Goal: Task Accomplishment & Management: Complete application form

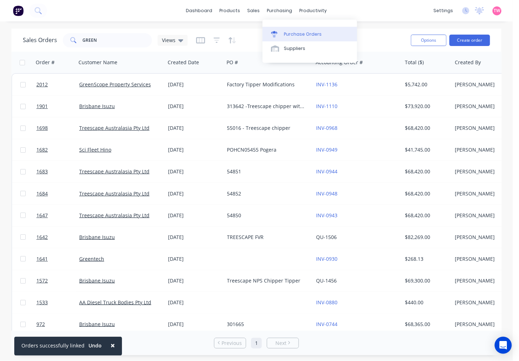
click at [297, 30] on link "Purchase Orders" at bounding box center [310, 34] width 95 height 14
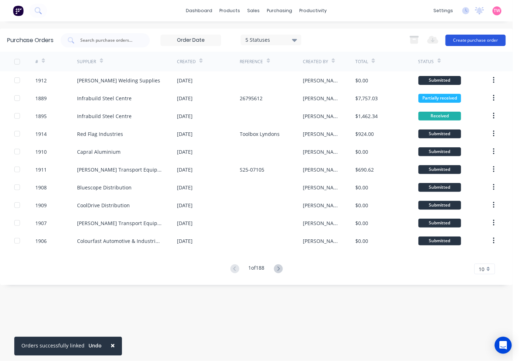
click at [468, 40] on button "Create purchase order" at bounding box center [476, 40] width 60 height 11
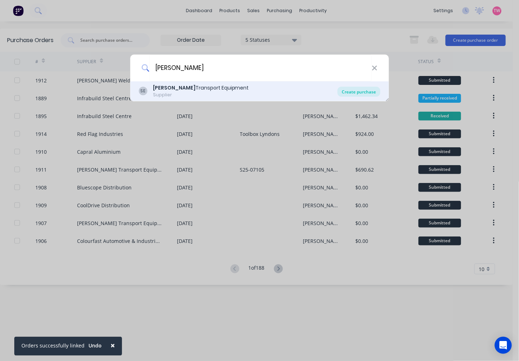
type input "[PERSON_NAME]"
click at [361, 90] on div "Create purchase" at bounding box center [359, 92] width 43 height 10
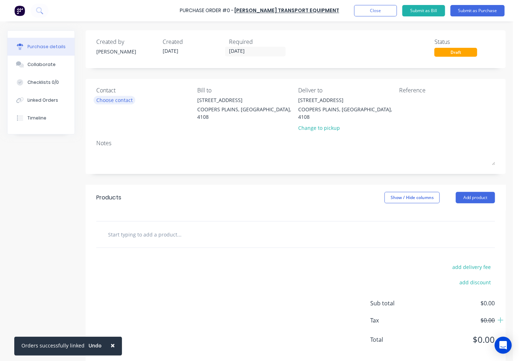
click at [127, 101] on div "Choose contact" at bounding box center [114, 99] width 36 height 7
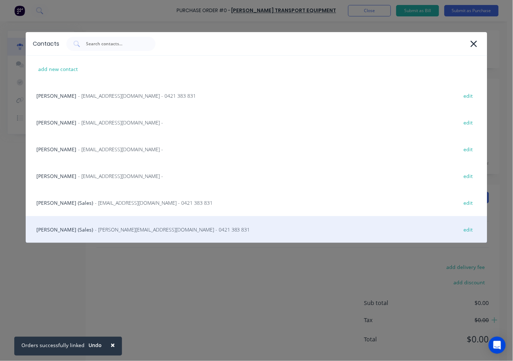
click at [56, 226] on div "[PERSON_NAME] (Sales) - [PERSON_NAME][EMAIL_ADDRESS][DOMAIN_NAME] - 0421 383 83…" at bounding box center [257, 229] width 462 height 27
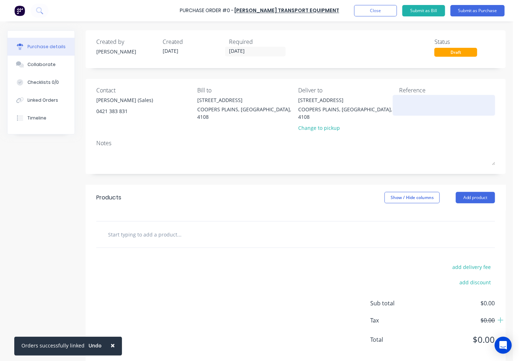
click at [411, 98] on textarea at bounding box center [444, 104] width 89 height 16
paste textarea "S25-07142"
type textarea "S25-07142"
type textarea "x"
type textarea "S25-07142"
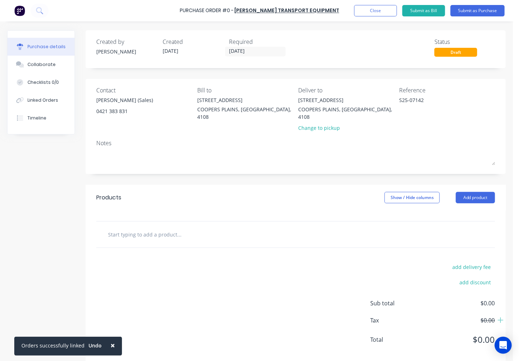
type textarea "x"
type textarea "S25-07142"
click at [179, 227] on input "text" at bounding box center [179, 234] width 143 height 14
paste input "CYL2524AS"
type textarea "x"
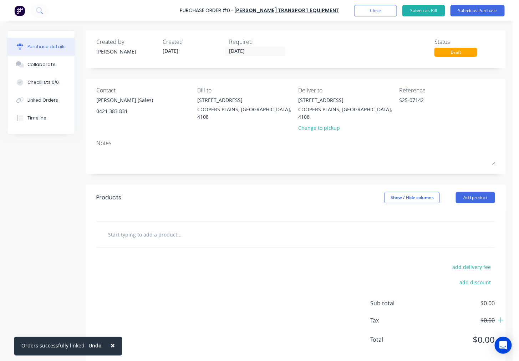
type input "CYL2524AS"
type textarea "x"
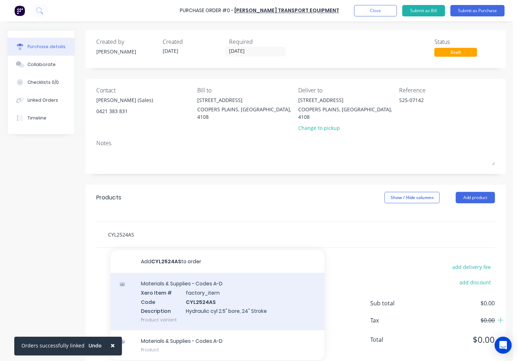
type input "CYL2524AS"
click at [234, 289] on div "Materials & Supplies - Codes A-D Xero Item # factory_item Code CYL2524AS Descri…" at bounding box center [218, 301] width 214 height 57
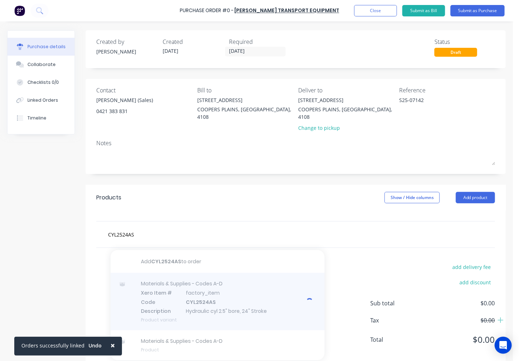
type textarea "x"
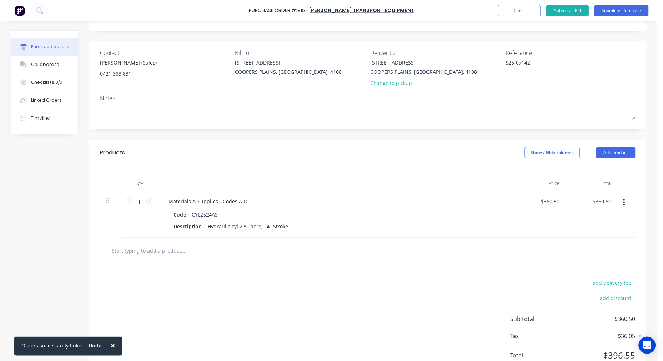
scroll to position [65, 0]
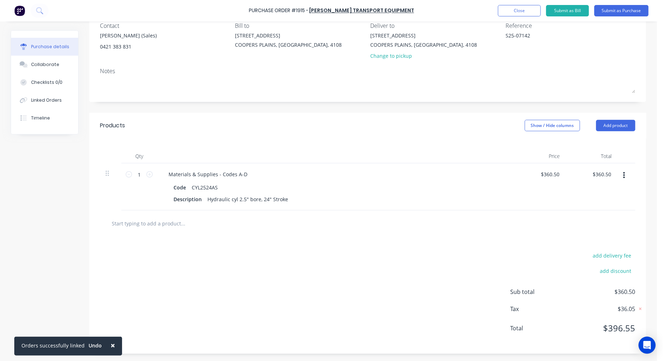
click at [137, 221] on input "text" at bounding box center [182, 223] width 143 height 14
paste input "HK111"
type textarea "x"
type input "HK111"
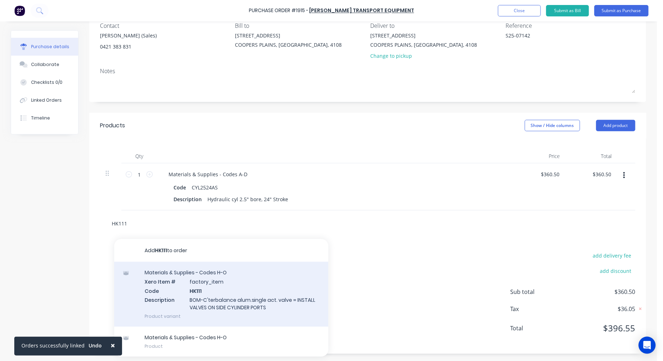
type textarea "x"
type input "HK111"
click at [198, 279] on div "Materials & Supplies - Codes H-O Xero Item # factory_item Code HK111 Descriptio…" at bounding box center [221, 294] width 214 height 65
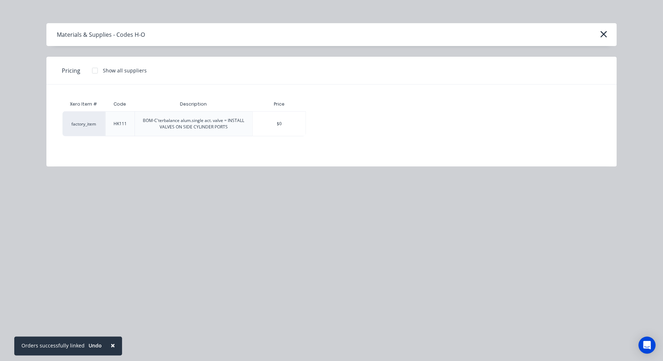
click at [95, 70] on div at bounding box center [95, 71] width 14 height 14
click at [341, 122] on div "$239.26" at bounding box center [331, 124] width 50 height 24
type textarea "x"
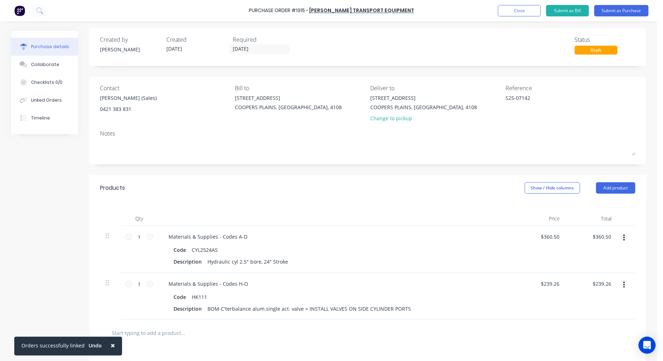
scroll to position [0, 0]
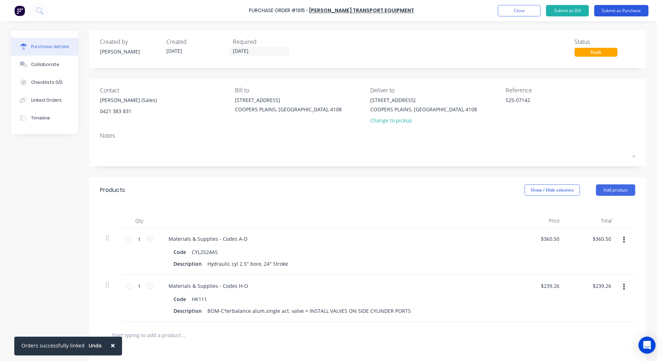
click at [519, 10] on button "Submit as Purchase" at bounding box center [621, 10] width 54 height 11
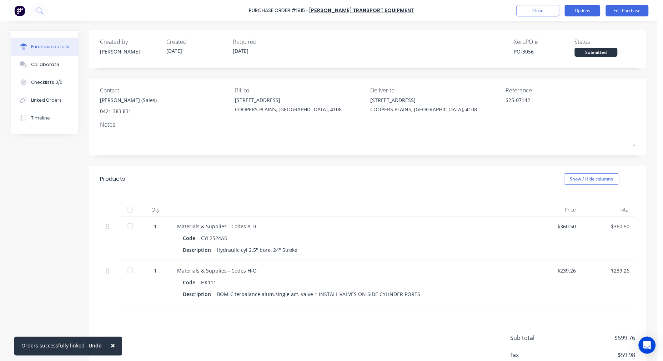
click at [519, 11] on button "Options" at bounding box center [583, 10] width 36 height 11
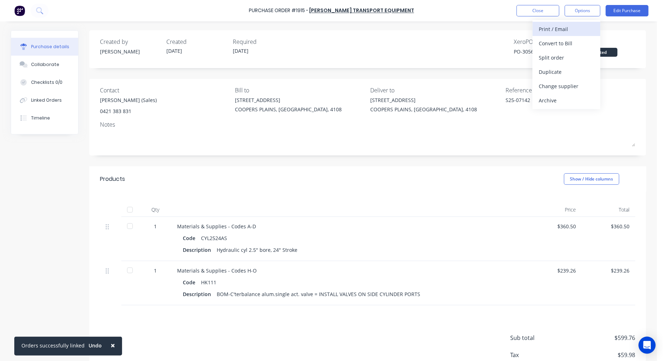
click at [519, 27] on div "Print / Email" at bounding box center [566, 29] width 55 height 10
click at [519, 45] on div "With pricing" at bounding box center [566, 43] width 55 height 10
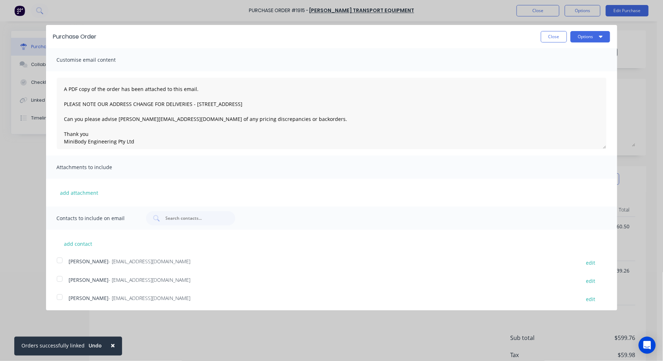
type textarea "x"
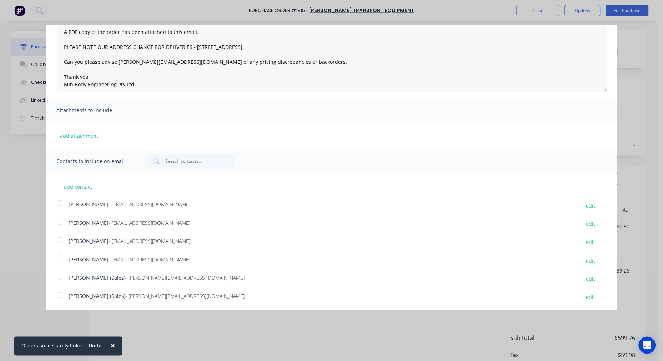
click at [59, 296] on div at bounding box center [59, 295] width 14 height 14
type textarea "A PDF copy of the order has been attached to this email. PLEASE NOTE OUR ADDRES…"
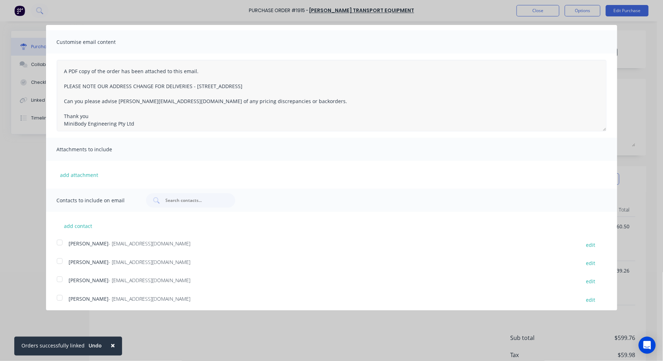
scroll to position [0, 0]
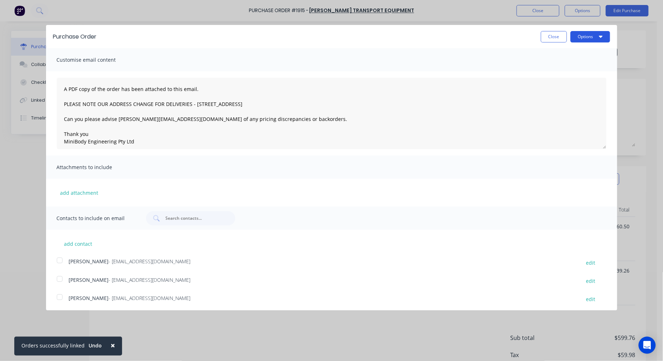
click at [519, 38] on button "Options" at bounding box center [590, 36] width 40 height 11
type textarea "x"
type textarea "A PDF copy of the order has been attached to this email. PLEASE NOTE OUR ADDRES…"
click at [519, 68] on div "Email" at bounding box center [576, 69] width 55 height 10
type textarea "x"
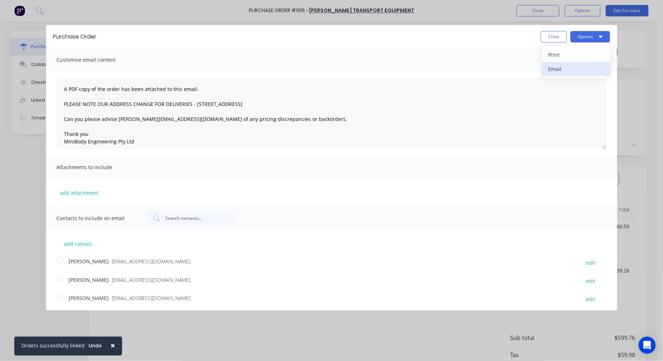
type textarea "A PDF copy of the order has been attached to this email. PLEASE NOTE OUR ADDRES…"
type textarea "x"
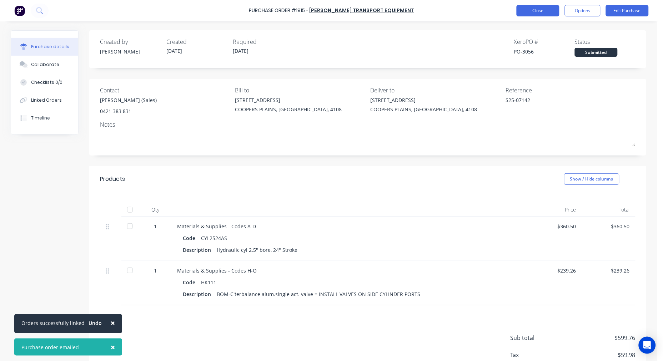
click at [519, 11] on button "Close" at bounding box center [538, 10] width 43 height 11
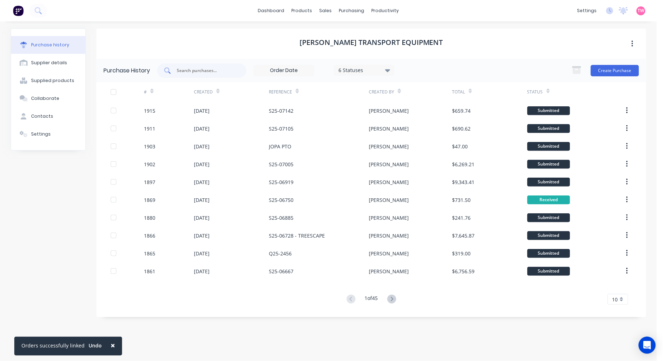
click at [207, 74] on input "text" at bounding box center [205, 70] width 59 height 7
paste input "S25-07105"
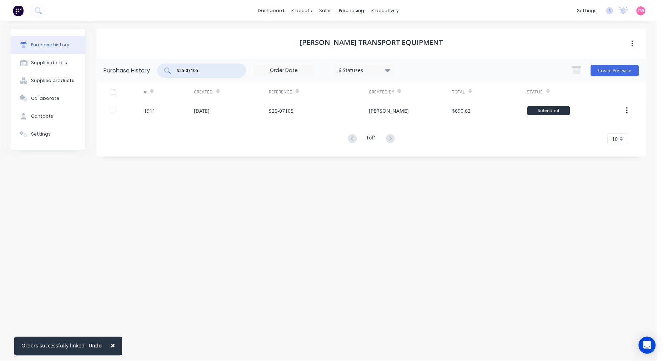
type input "S25-07105"
click at [519, 69] on button "Create Purchase" at bounding box center [615, 70] width 48 height 11
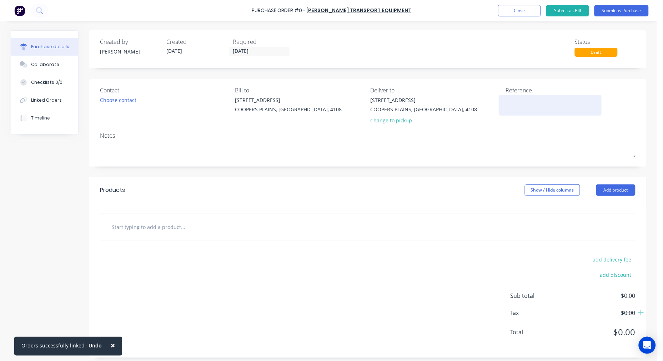
click at [519, 103] on textarea at bounding box center [550, 104] width 89 height 16
paste textarea "S25-07158"
type textarea "x"
type textarea "S25-07158"
type textarea "x"
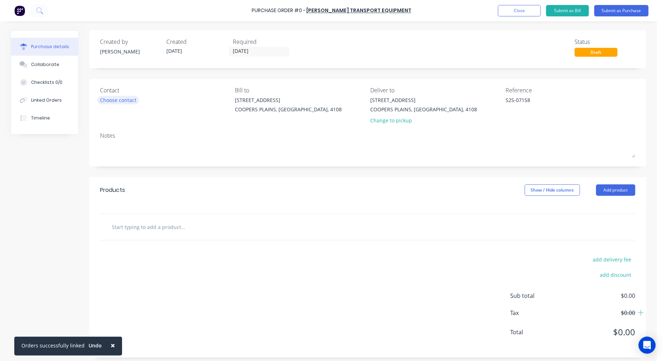
type textarea "S25-07158"
click at [100, 98] on div "Choose contact" at bounding box center [118, 99] width 36 height 7
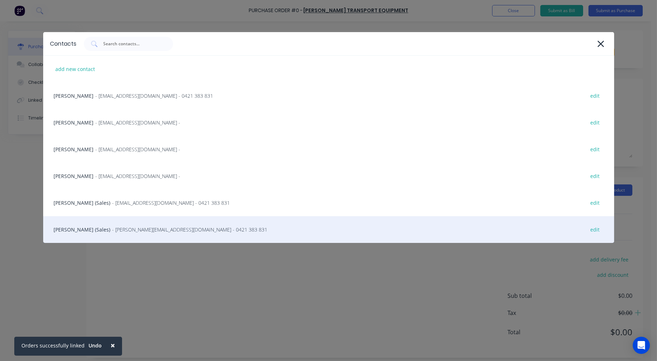
click at [70, 227] on div "[PERSON_NAME] (Sales) - [PERSON_NAME][EMAIL_ADDRESS][DOMAIN_NAME] - 0421 383 83…" at bounding box center [328, 229] width 571 height 27
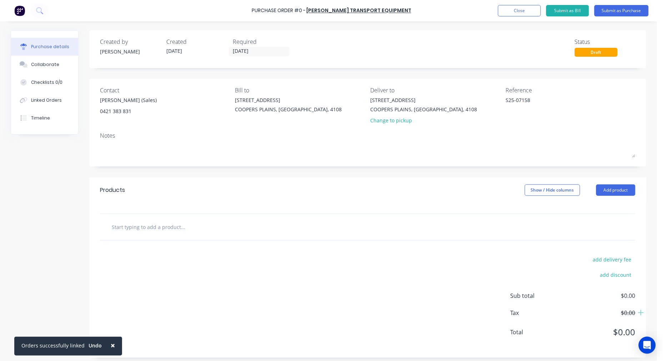
click at [161, 226] on input "text" at bounding box center [182, 227] width 143 height 14
paste input "73090C"
type textarea "x"
type input "73090C"
type textarea "x"
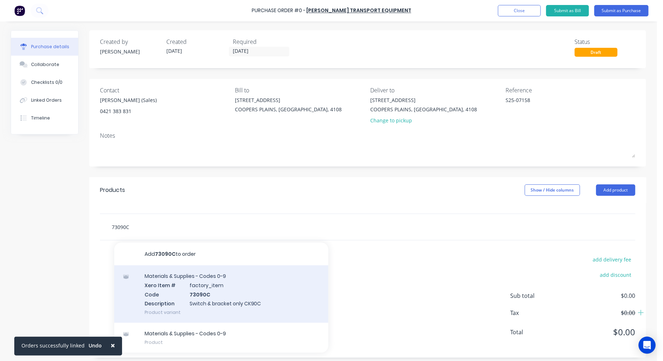
type input "73090C"
click at [216, 295] on div "Materials & Supplies - Codes 0-9 Xero Item # factory_item Code 73090C Descripti…" at bounding box center [221, 294] width 214 height 57
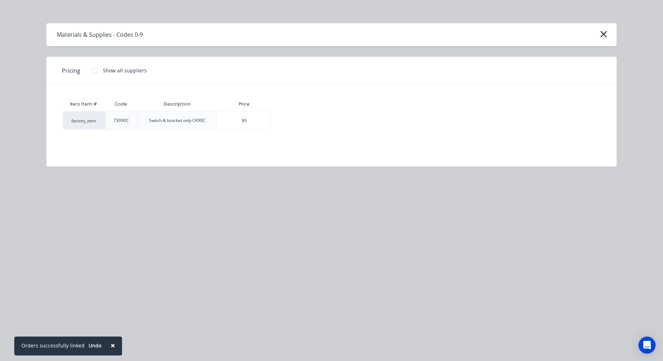
click at [94, 68] on div at bounding box center [95, 71] width 14 height 14
click at [302, 120] on div "$191.22" at bounding box center [296, 121] width 50 height 18
type textarea "x"
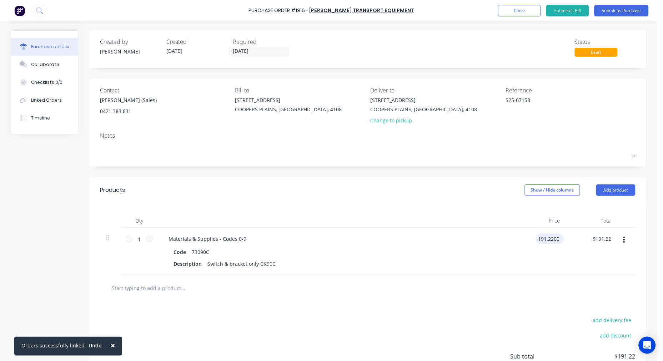
type textarea "x"
type input "191.2200"
click at [519, 240] on input "191.2200" at bounding box center [548, 239] width 25 height 10
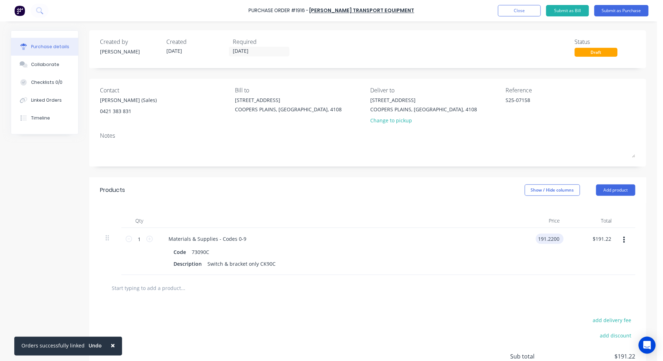
click at [519, 239] on input "191.2200" at bounding box center [548, 239] width 25 height 10
type textarea "x"
type input "$191.22"
type input "191.22"
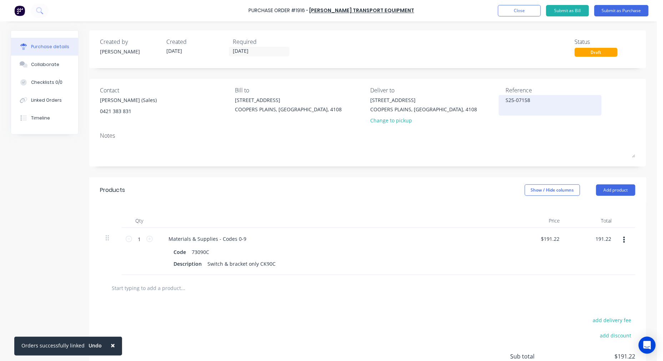
type textarea "x"
type input "$191.22"
click at [519, 99] on textarea "S25-07158" at bounding box center [550, 104] width 89 height 16
click at [157, 291] on input "text" at bounding box center [182, 288] width 143 height 14
type textarea "x"
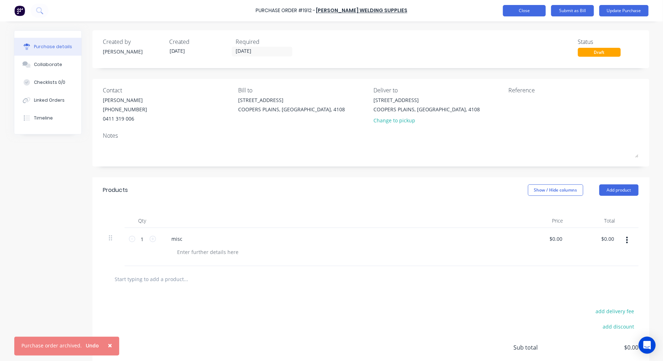
click at [531, 8] on button "Close" at bounding box center [524, 10] width 43 height 11
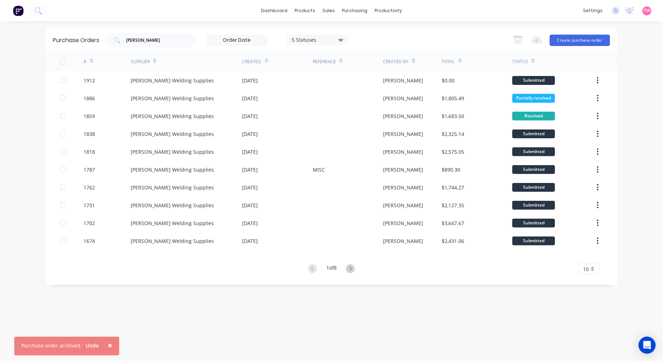
click at [108, 345] on span "×" at bounding box center [110, 346] width 4 height 10
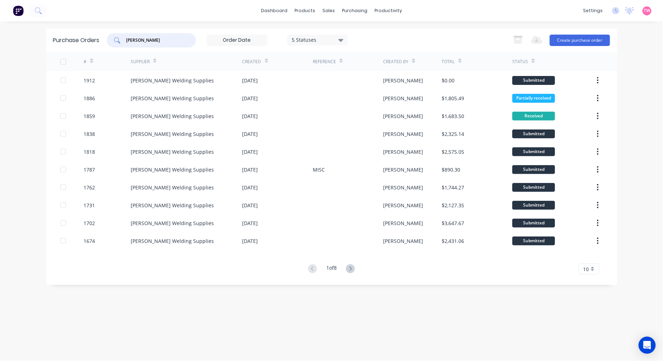
drag, startPoint x: 153, startPoint y: 41, endPoint x: 97, endPoint y: 40, distance: 55.7
click at [99, 41] on div "Purchase Orders [PERSON_NAME] 5 Statuses 5 Statuses Export to Excel (XLSX) Crea…" at bounding box center [331, 40] width 571 height 23
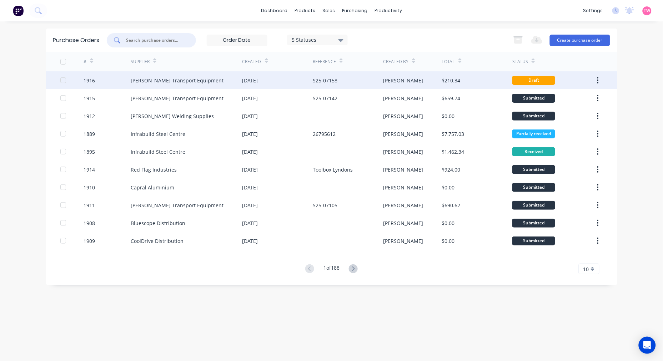
click at [174, 80] on div "[PERSON_NAME] Transport Equipment" at bounding box center [177, 80] width 93 height 7
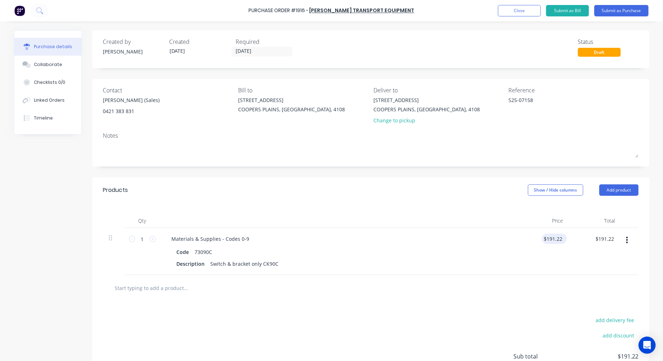
type textarea "x"
type input "191.2200"
click at [549, 242] on input "191.2200" at bounding box center [553, 239] width 22 height 10
click at [549, 242] on input "191.2200" at bounding box center [551, 239] width 25 height 10
type textarea "x"
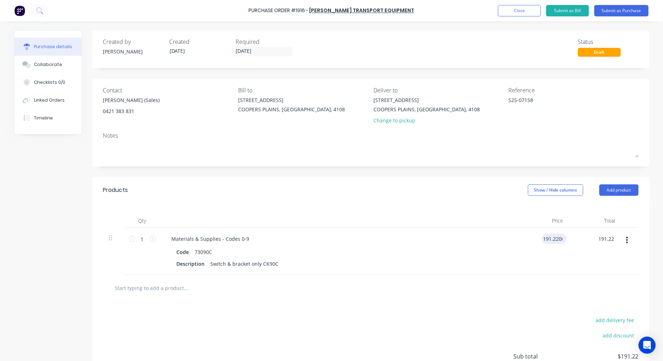
type input "$191.22"
type input "191.22"
type textarea "x"
type input "191.2200"
type input "$191.22"
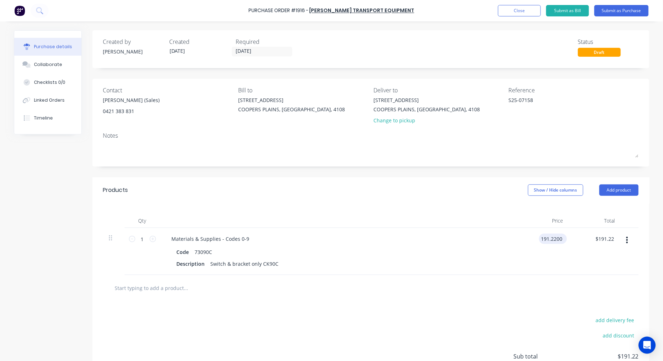
click at [555, 240] on input "191.2200" at bounding box center [551, 239] width 25 height 10
type textarea "x"
click at [555, 240] on input "191.2200" at bounding box center [551, 239] width 25 height 10
type input "1"
type input "206.76"
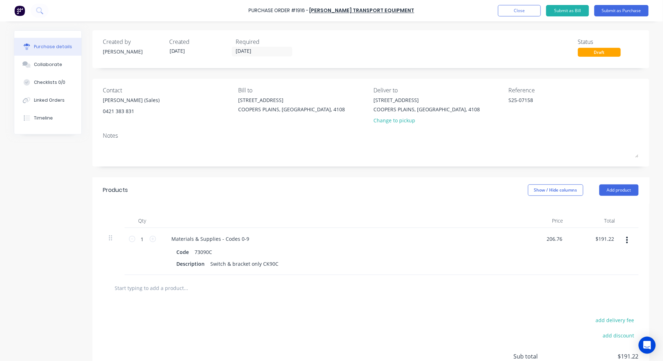
type textarea "x"
type input "$206.76"
type input "206.76"
type textarea "x"
type input "$206.76"
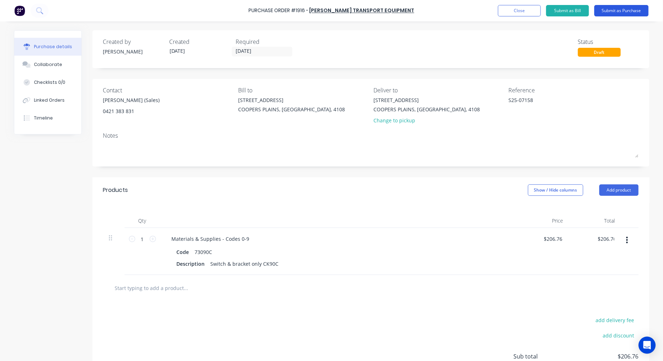
click at [607, 14] on button "Submit as Purchase" at bounding box center [621, 10] width 54 height 11
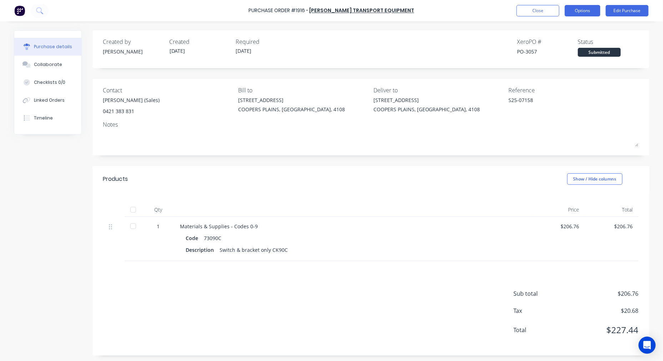
click at [589, 12] on button "Options" at bounding box center [583, 10] width 36 height 11
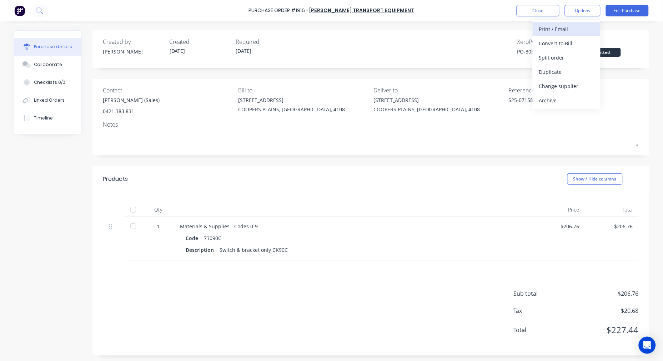
click at [573, 29] on div "Print / Email" at bounding box center [566, 29] width 55 height 10
click at [563, 43] on div "With pricing" at bounding box center [566, 43] width 55 height 10
type textarea "x"
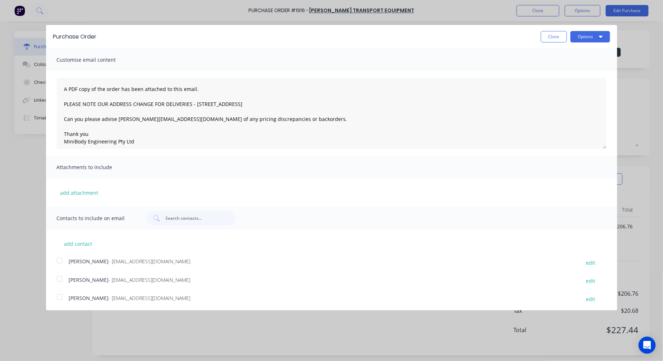
scroll to position [57, 0]
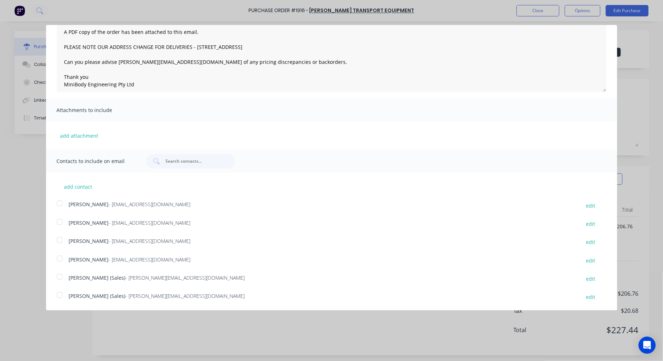
click at [59, 295] on div at bounding box center [59, 295] width 14 height 14
type textarea "A PDF copy of the order has been attached to this email. PLEASE NOTE OUR ADDRES…"
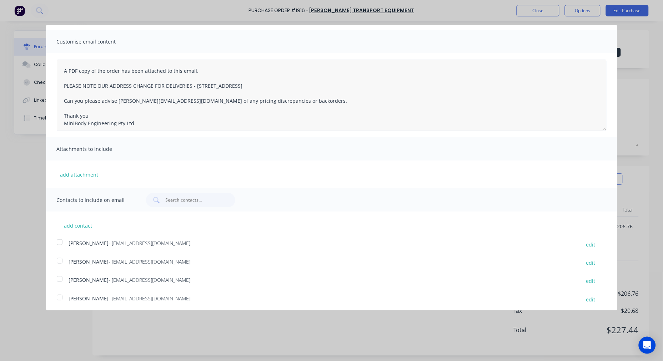
scroll to position [0, 0]
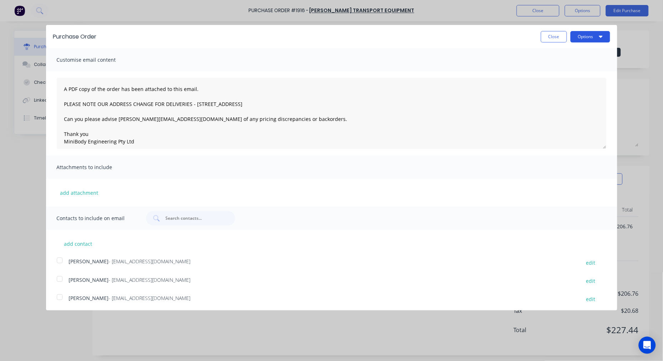
click at [576, 36] on button "Options" at bounding box center [590, 36] width 40 height 11
click at [553, 69] on div "Email" at bounding box center [576, 69] width 55 height 10
type textarea "x"
type textarea "A PDF copy of the order has been attached to this email. PLEASE NOTE OUR ADDRES…"
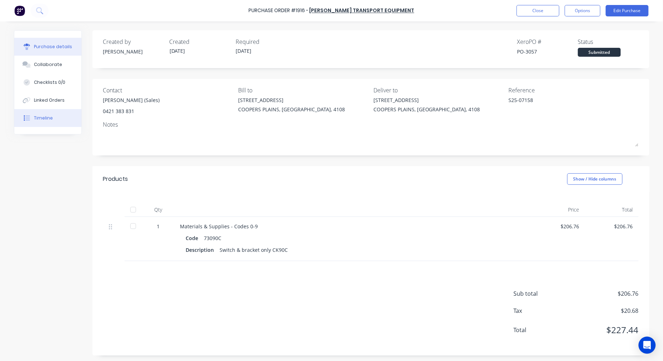
click at [34, 120] on div "Timeline" at bounding box center [43, 118] width 19 height 6
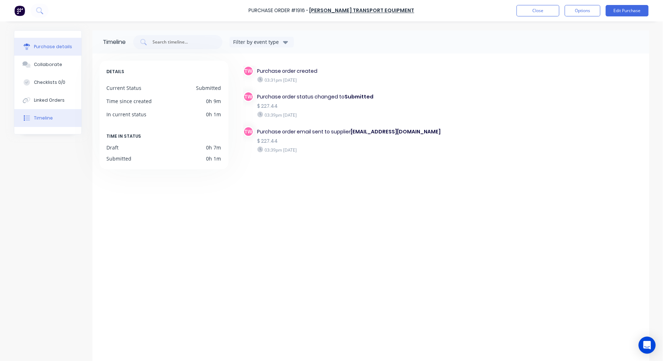
click at [51, 45] on div "Purchase details" at bounding box center [53, 47] width 38 height 6
type textarea "x"
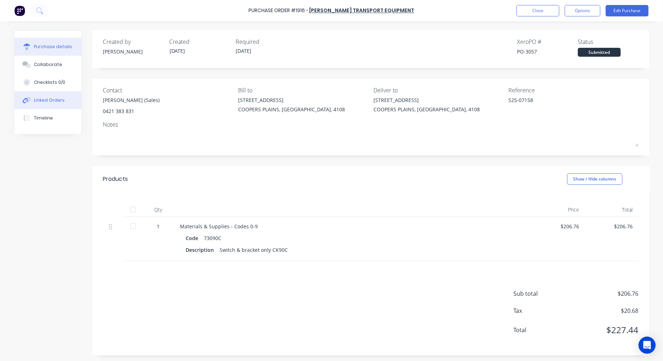
click at [38, 99] on div "Linked Orders" at bounding box center [49, 100] width 31 height 6
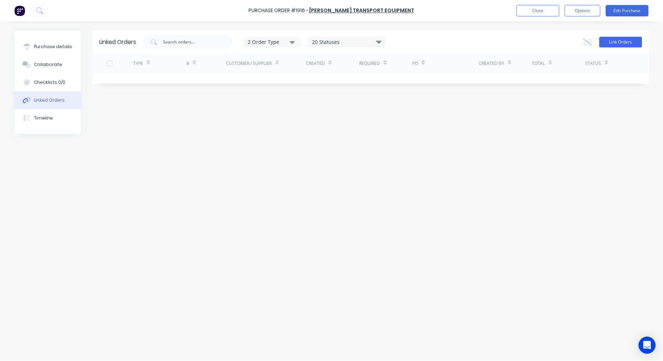
click at [617, 39] on button "Link Orders" at bounding box center [620, 42] width 43 height 11
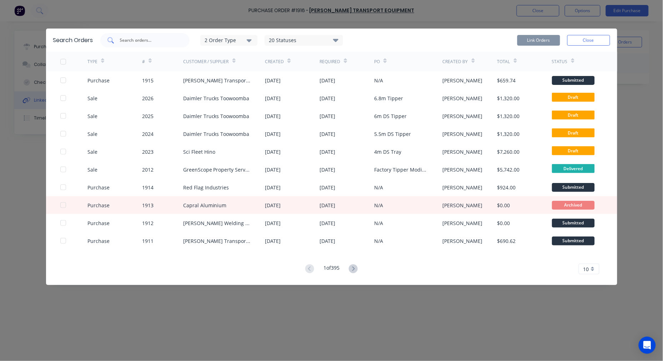
click at [162, 41] on input "text" at bounding box center [148, 40] width 59 height 7
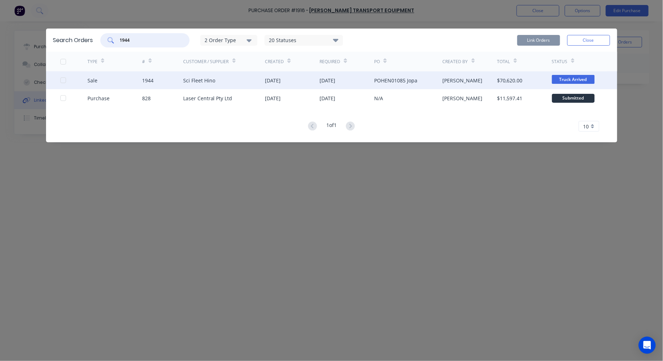
click at [61, 79] on div at bounding box center [63, 80] width 14 height 14
type input "1944"
click at [529, 41] on button "Link Orders" at bounding box center [538, 40] width 43 height 11
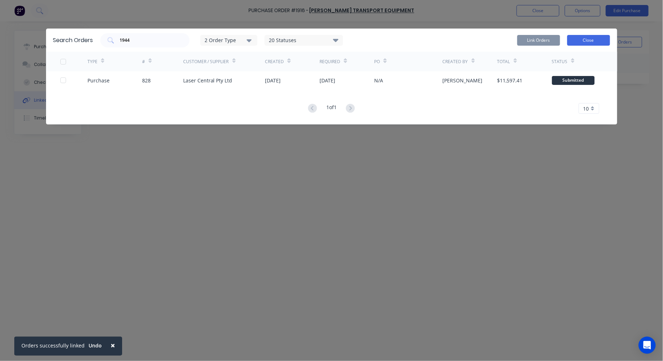
click at [592, 38] on button "Close" at bounding box center [588, 40] width 43 height 11
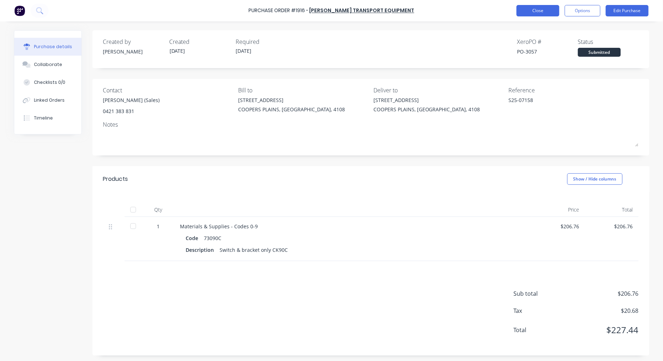
click at [541, 11] on button "Close" at bounding box center [538, 10] width 43 height 11
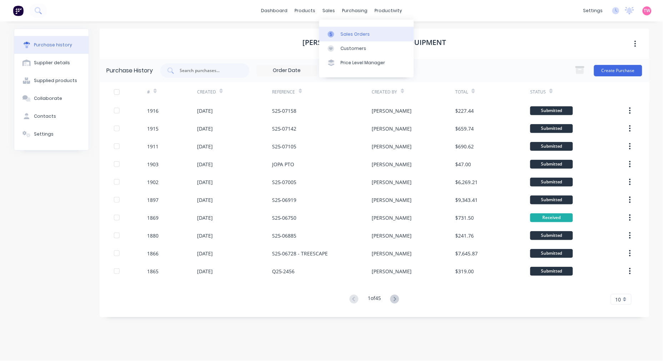
click at [348, 32] on div "Sales Orders" at bounding box center [355, 34] width 29 height 6
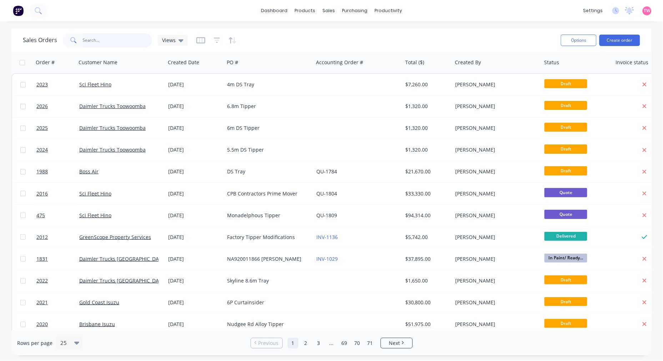
click at [86, 45] on input "text" at bounding box center [118, 40] width 70 height 14
type input "jopa"
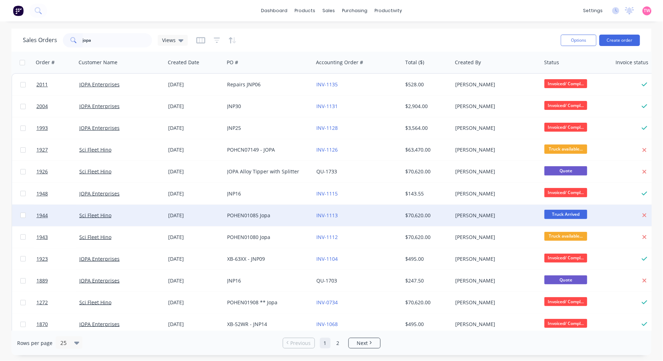
click at [129, 216] on div "Sci Fleet Hino" at bounding box center [118, 215] width 79 height 7
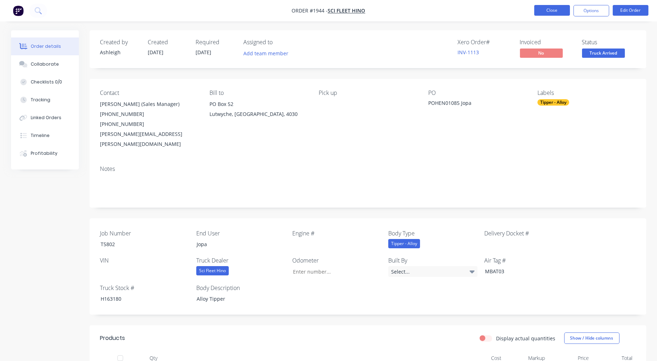
click at [549, 9] on button "Close" at bounding box center [552, 10] width 36 height 11
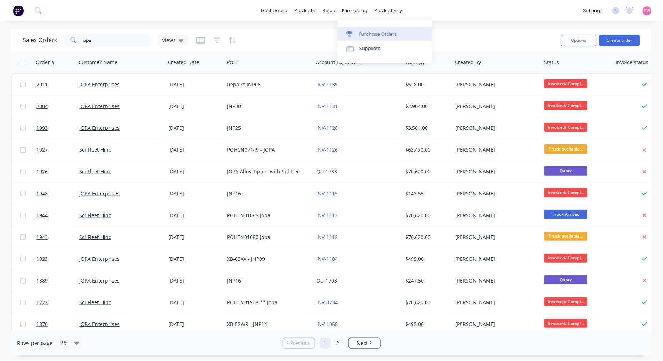
click at [368, 33] on div "Purchase Orders" at bounding box center [378, 34] width 38 height 6
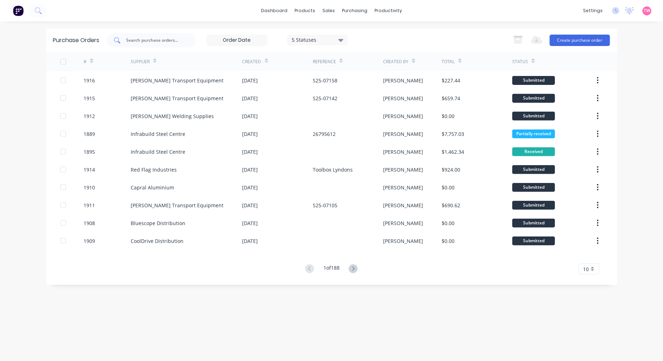
click at [178, 37] on input "text" at bounding box center [155, 40] width 59 height 7
paste input "S25-07005"
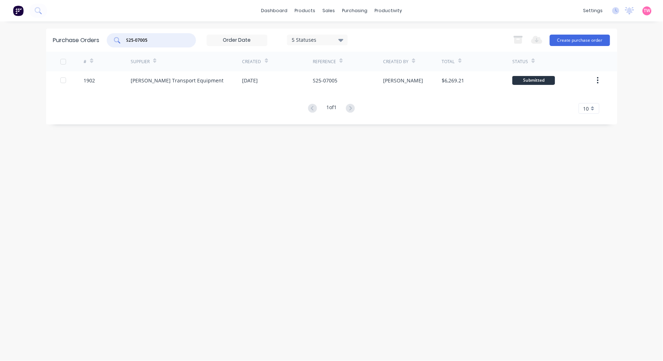
drag, startPoint x: 157, startPoint y: 39, endPoint x: 102, endPoint y: 39, distance: 55.3
click at [102, 39] on div "Purchase Orders S25-07005 5 Statuses 5 Statuses Export to Excel (XLSX) Create p…" at bounding box center [331, 40] width 571 height 23
paste input "174"
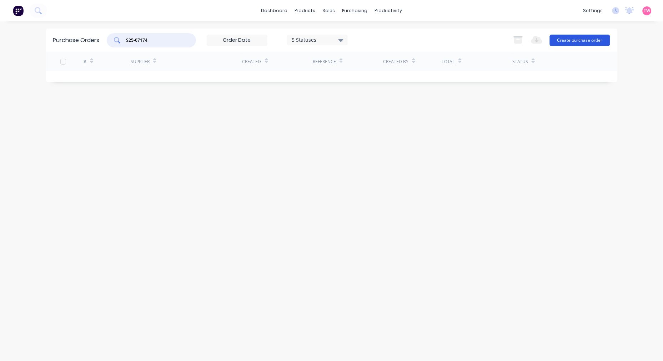
type input "S25-07174"
click at [576, 38] on button "Create purchase order" at bounding box center [580, 40] width 60 height 11
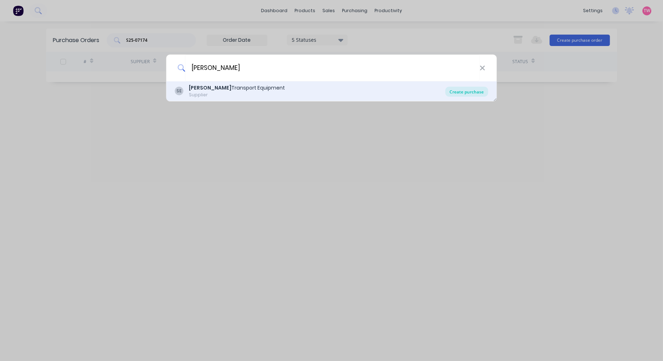
type input "[PERSON_NAME]"
click at [467, 91] on div "Create purchase" at bounding box center [467, 92] width 43 height 10
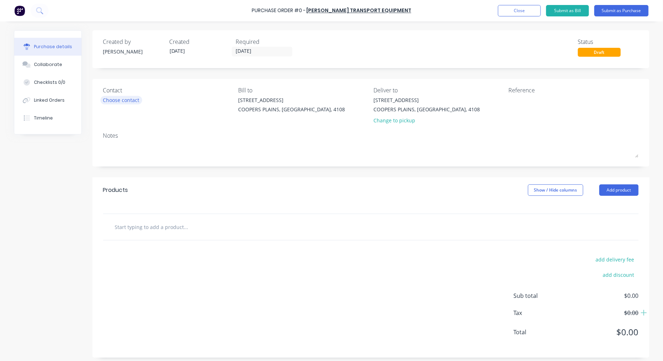
click at [123, 102] on div "Choose contact" at bounding box center [121, 99] width 36 height 7
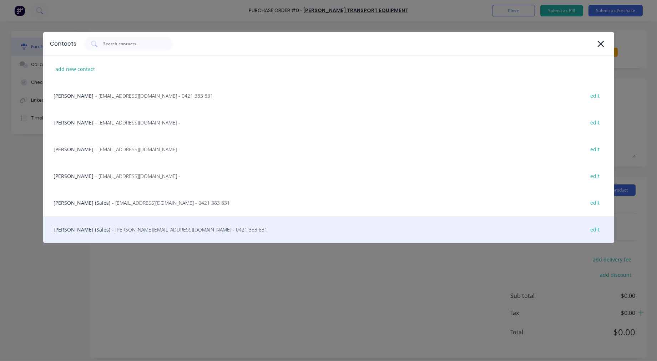
click at [80, 231] on div "[PERSON_NAME] (Sales) - [PERSON_NAME][EMAIL_ADDRESS][DOMAIN_NAME] - 0421 383 83…" at bounding box center [328, 229] width 571 height 27
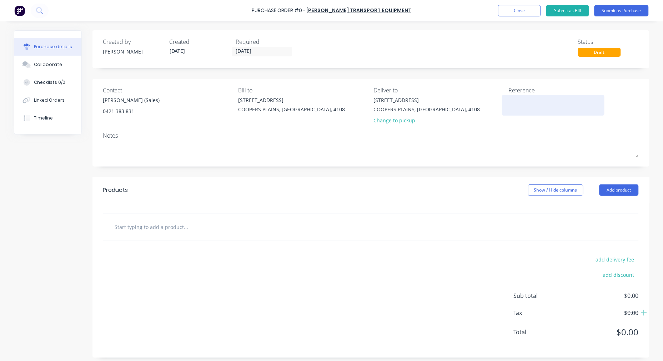
click at [518, 100] on textarea at bounding box center [553, 104] width 89 height 16
paste textarea "S25-07174"
type textarea "S25-07174"
type textarea "x"
type textarea "S25-07174"
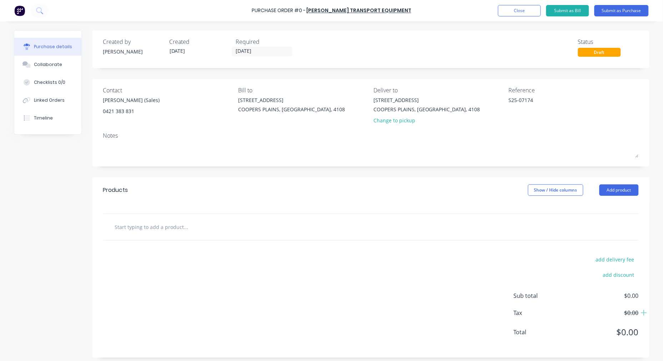
click at [154, 229] on input "text" at bounding box center [186, 227] width 143 height 14
paste input "R994/25/96"
type textarea "x"
type input "R994/25/96"
type textarea "x"
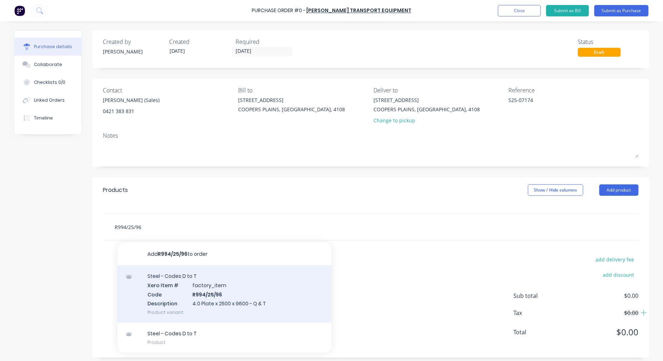
type input "R994/25/96"
click at [213, 287] on div "Steel - Codes D to T Xero Item # factory_item Code R994/25/96 Description 4.0 P…" at bounding box center [224, 294] width 214 height 57
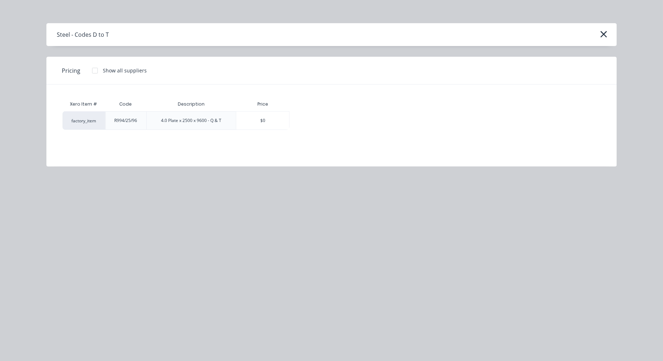
click at [97, 69] on div at bounding box center [95, 71] width 14 height 14
click at [318, 126] on div "$4,242.91" at bounding box center [315, 121] width 50 height 18
type textarea "x"
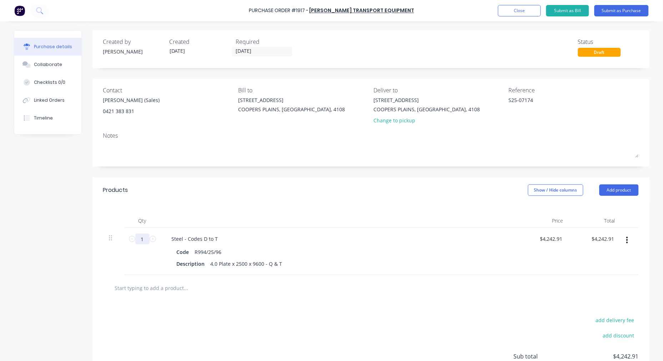
click at [139, 241] on input "1" at bounding box center [142, 239] width 14 height 11
type textarea "x"
type input "2"
type input "$8,485.82"
type textarea "x"
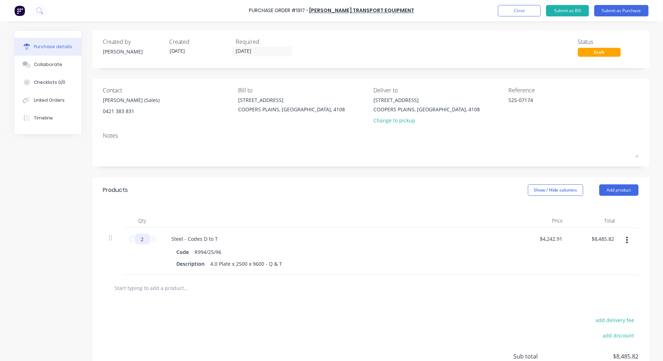
type input "2"
click at [167, 291] on input "text" at bounding box center [186, 288] width 143 height 14
paste input "R996/20/60"
type textarea "x"
type input "R996/20/60"
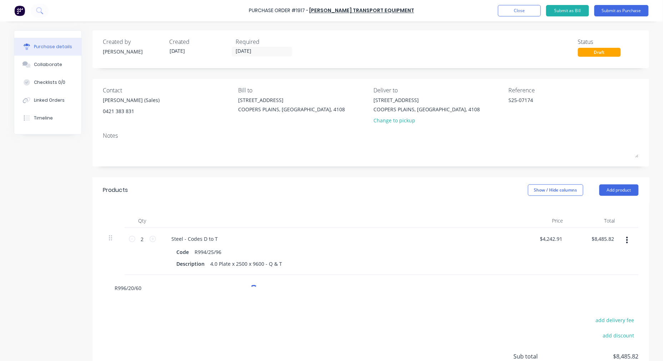
type textarea "x"
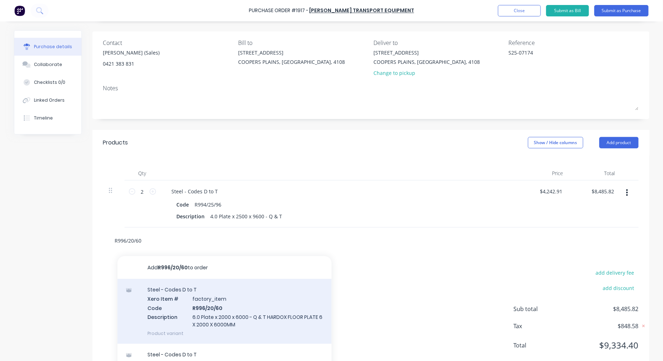
scroll to position [65, 0]
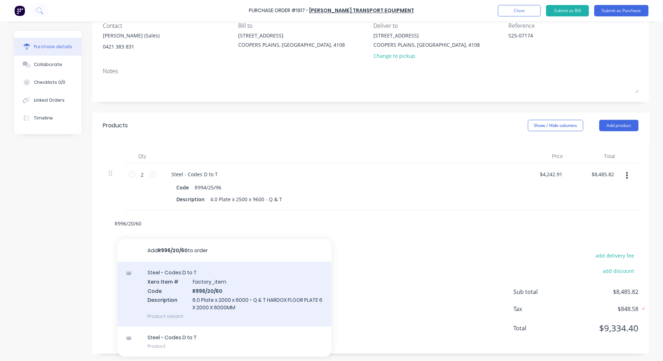
type input "R996/20/60"
click at [205, 284] on div "Steel - Codes D to T Xero Item # factory_item Code R996/20/60 Description 6.0 P…" at bounding box center [224, 294] width 214 height 65
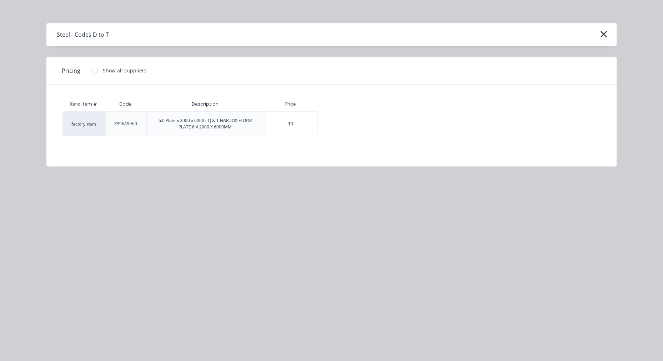
click at [93, 69] on div at bounding box center [95, 71] width 14 height 14
click at [346, 127] on div "$2,808.00" at bounding box center [343, 124] width 50 height 24
type textarea "x"
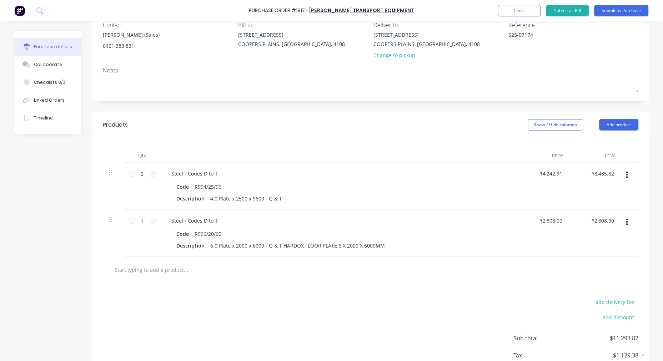
click at [179, 272] on input "text" at bounding box center [186, 270] width 143 height 14
paste input "Freight charge"
type textarea "x"
type input "Freight charge"
type textarea "x"
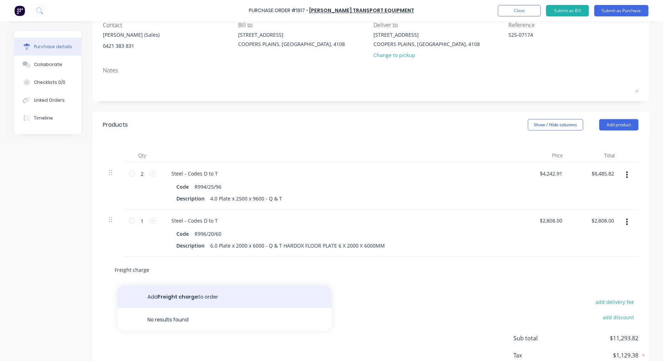
type input "Freight charge"
click at [195, 298] on button "Add Freight charge to order" at bounding box center [224, 297] width 214 height 23
type textarea "x"
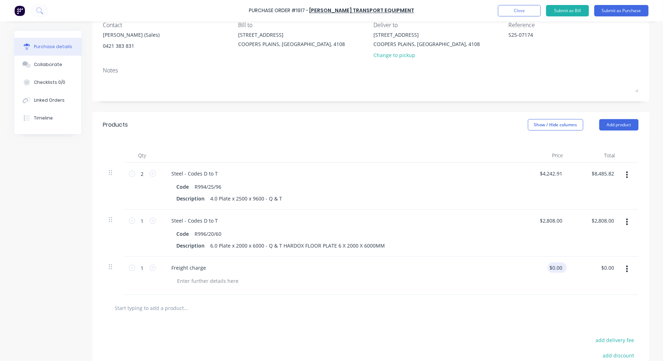
type textarea "x"
type input "0.00"
click at [553, 268] on input "0.00" at bounding box center [556, 268] width 16 height 10
type textarea "x"
click at [553, 268] on input "0.00" at bounding box center [558, 268] width 14 height 10
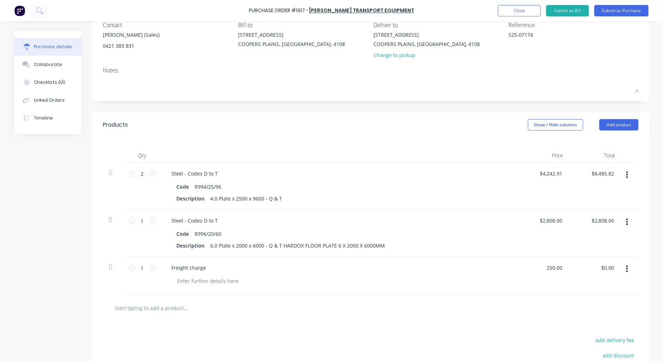
type input "250.00"
type textarea "x"
type input "$250.00"
type input "250.00"
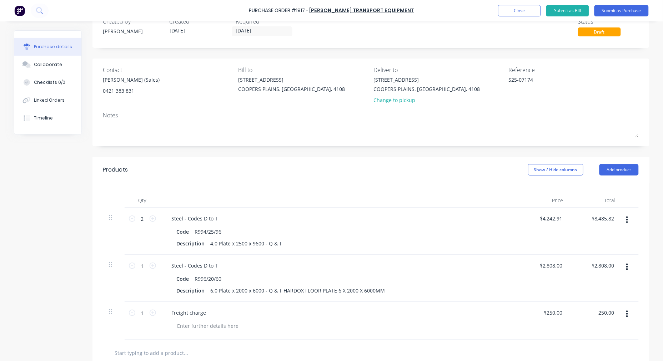
scroll to position [0, 0]
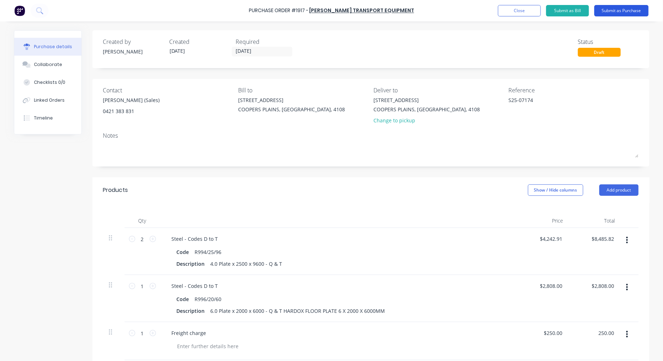
type textarea "x"
type input "$250.00"
click at [608, 9] on button "Submit as Purchase" at bounding box center [621, 10] width 54 height 11
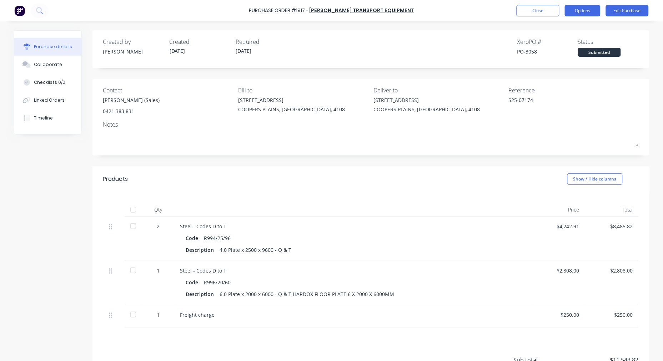
click at [594, 11] on button "Options" at bounding box center [583, 10] width 36 height 11
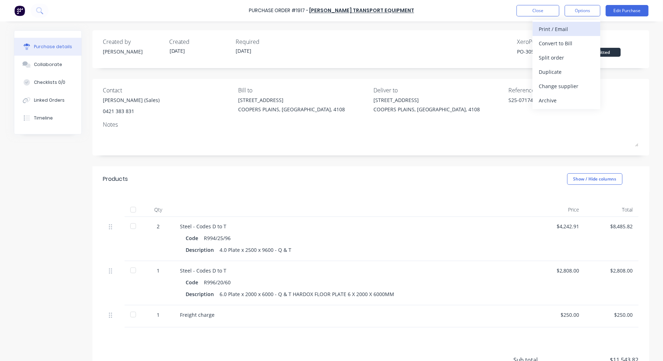
click at [574, 31] on div "Print / Email" at bounding box center [566, 29] width 55 height 10
click at [564, 42] on div "With pricing" at bounding box center [566, 43] width 55 height 10
type textarea "x"
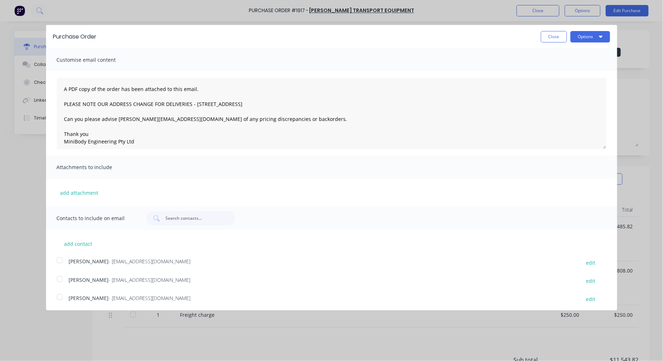
scroll to position [57, 0]
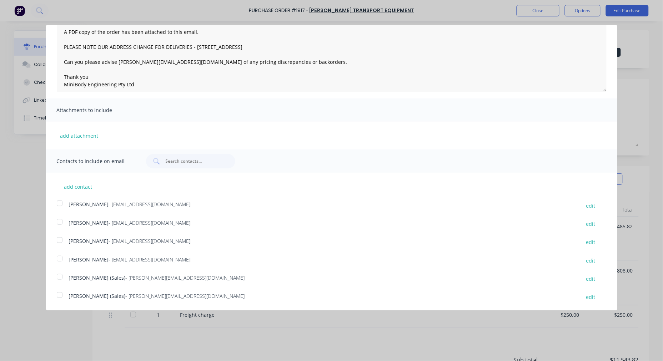
click at [60, 295] on div at bounding box center [59, 295] width 14 height 14
type textarea "A PDF copy of the order has been attached to this email. PLEASE NOTE OUR ADDRES…"
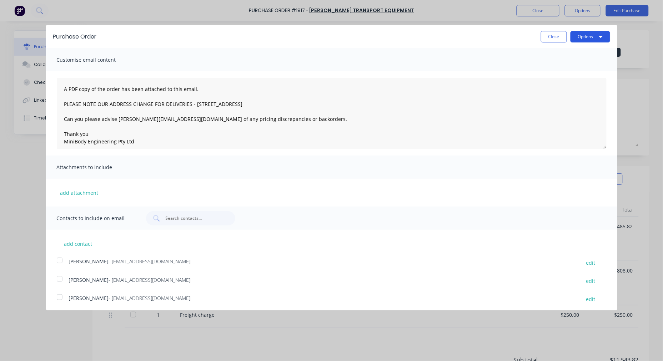
click at [590, 36] on button "Options" at bounding box center [590, 36] width 40 height 11
drag, startPoint x: 562, startPoint y: 69, endPoint x: 565, endPoint y: 67, distance: 3.8
click at [562, 69] on div "Email" at bounding box center [576, 69] width 55 height 10
type textarea "x"
type textarea "A PDF copy of the order has been attached to this email. PLEASE NOTE OUR ADDRES…"
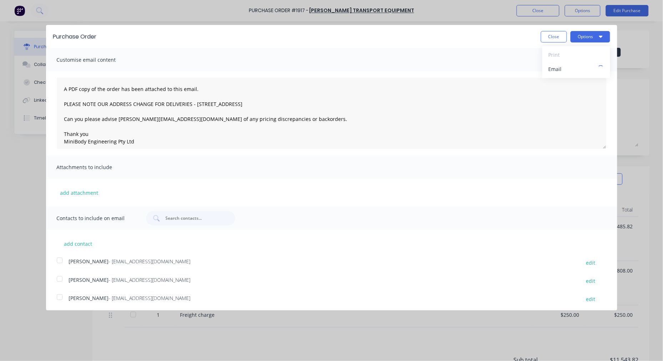
type textarea "x"
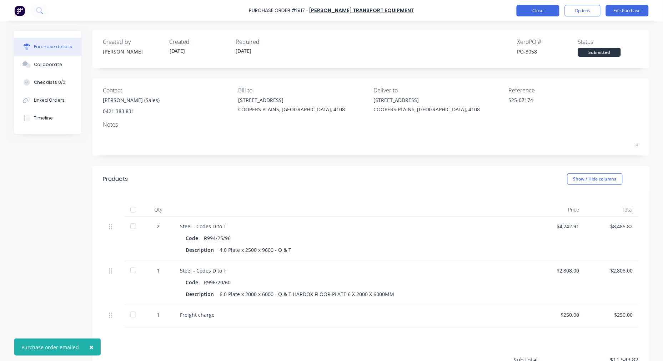
click at [536, 10] on button "Close" at bounding box center [538, 10] width 43 height 11
